Goal: Find contact information: Find contact information

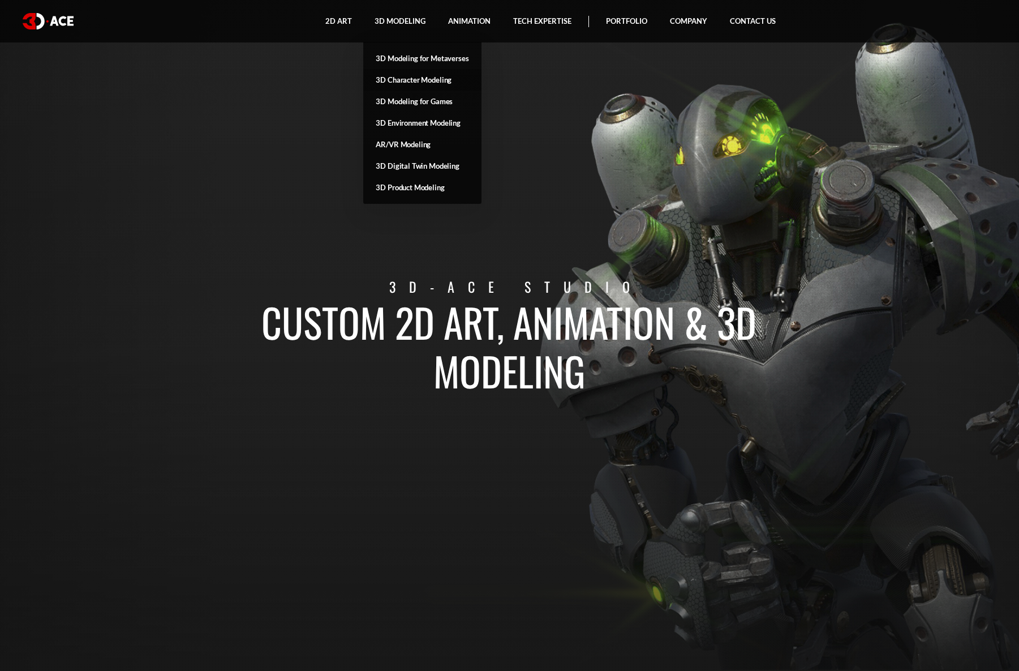
click at [419, 83] on link "3D Character Modeling" at bounding box center [422, 80] width 118 height 22
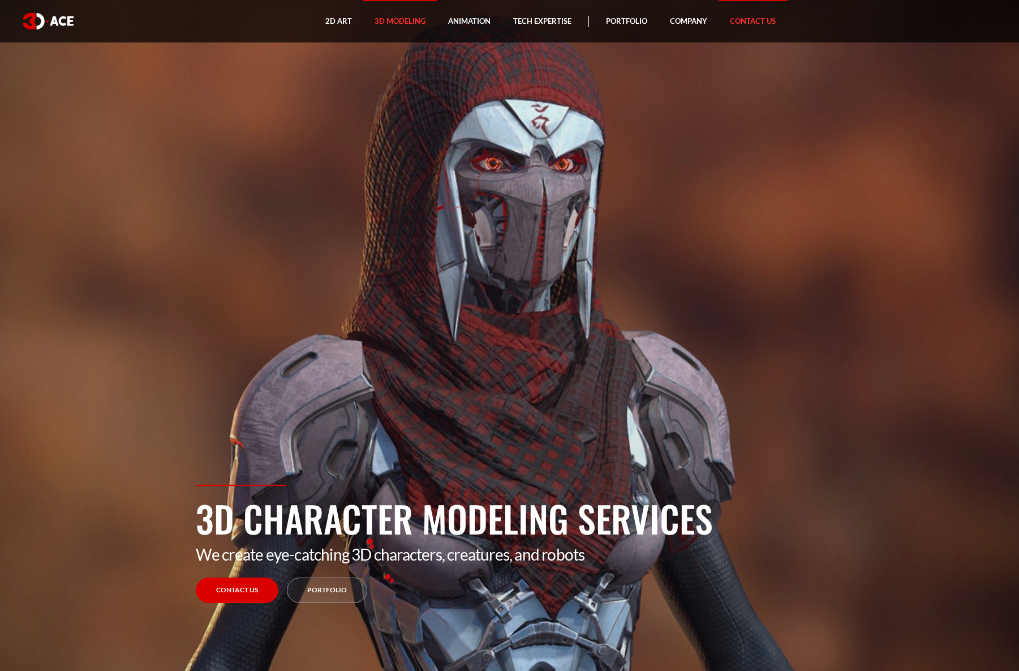
click at [750, 22] on link "Contact Us" at bounding box center [753, 21] width 68 height 42
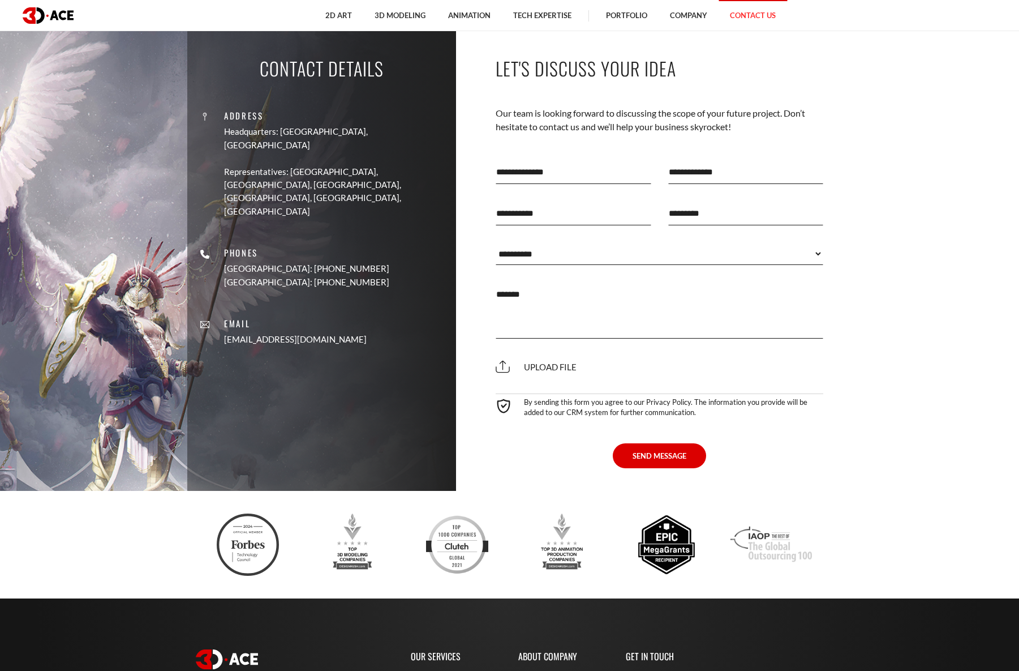
scroll to position [887, 0]
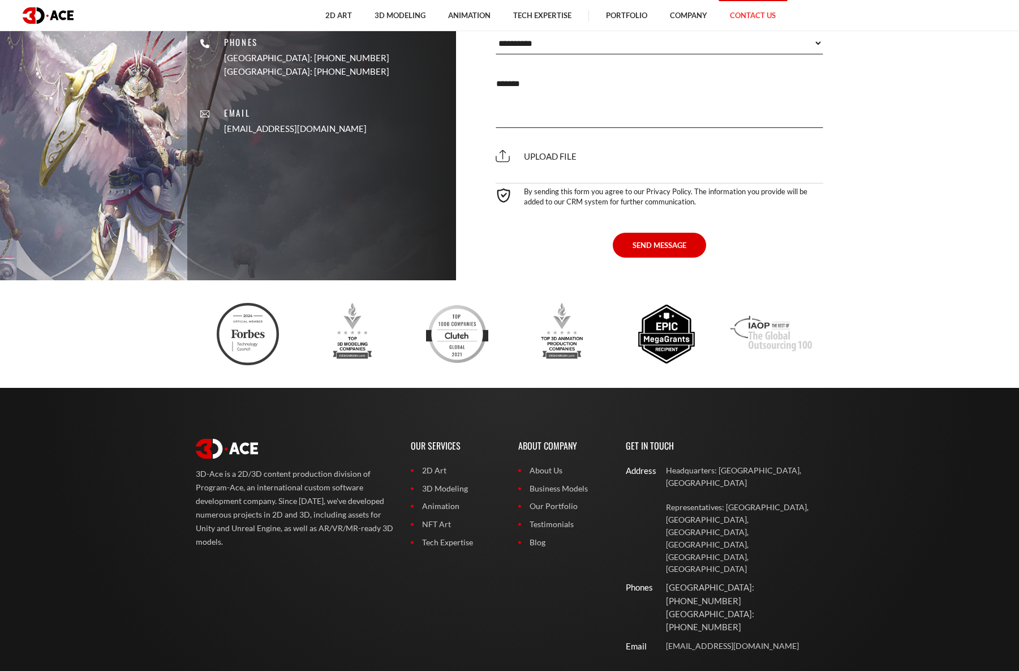
drag, startPoint x: 628, startPoint y: 444, endPoint x: 731, endPoint y: 520, distance: 128.4
click at [731, 520] on div "Get In Touch Address Headquarters: Nicosia, Cyprus Representatives: USA, Canada…" at bounding box center [725, 542] width 215 height 231
drag, startPoint x: 752, startPoint y: 542, endPoint x: 642, endPoint y: 456, distance: 140.3
click at [636, 457] on div "Get In Touch Address Headquarters: Nicosia, Cyprus Representatives: USA, Canada…" at bounding box center [725, 542] width 215 height 231
click at [789, 640] on link "[EMAIL_ADDRESS][DOMAIN_NAME]" at bounding box center [745, 646] width 158 height 12
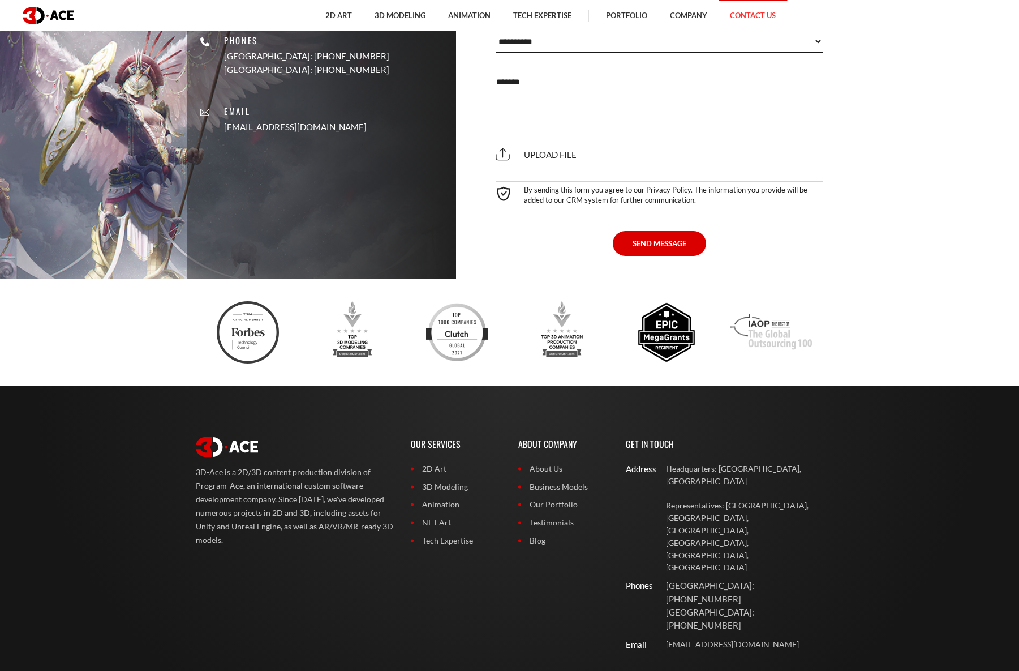
scroll to position [889, 0]
drag, startPoint x: 781, startPoint y: 567, endPoint x: 622, endPoint y: 438, distance: 204.4
click at [622, 438] on div "Get In Touch Address Headquarters: Nicosia, Cyprus Representatives: USA, Canada…" at bounding box center [725, 540] width 215 height 231
copy div "Get In Touch Address Headquarters: Nicosia, Cyprus Representatives: USA, Canada…"
